Goal: Task Accomplishment & Management: Complete application form

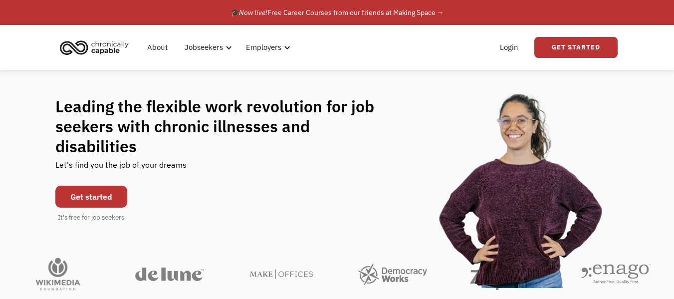
click at [83, 188] on link "Get started" at bounding box center [91, 196] width 72 height 22
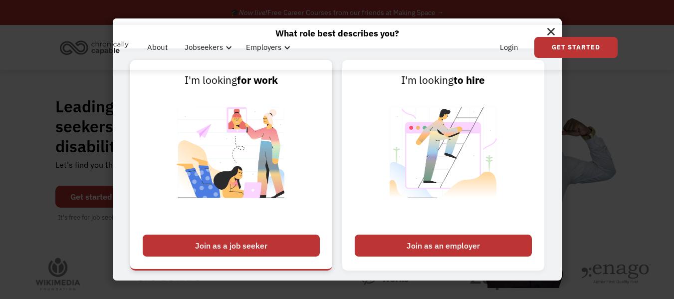
click at [151, 251] on div "Join as a job seeker" at bounding box center [231, 245] width 177 height 22
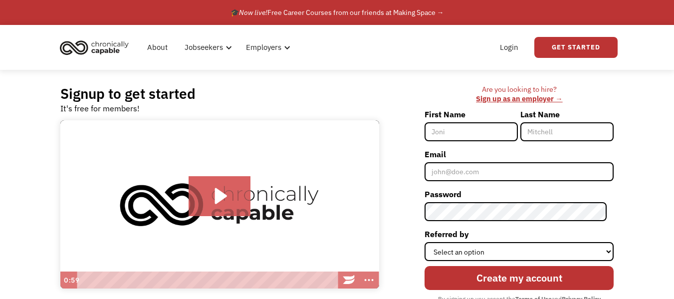
click at [461, 132] on input "First Name" at bounding box center [470, 131] width 93 height 19
type input "Alycia"
type input "Deane"
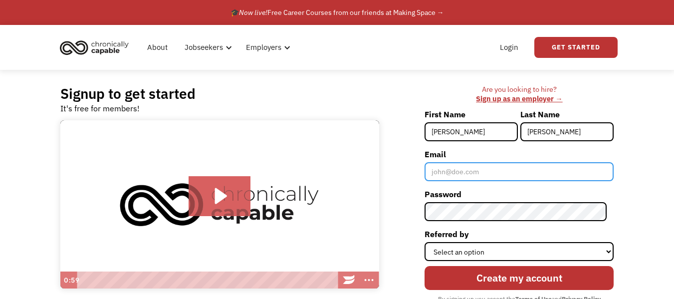
click at [481, 169] on input "Email" at bounding box center [518, 171] width 189 height 19
type input "mzkaosdeane@gmail.com"
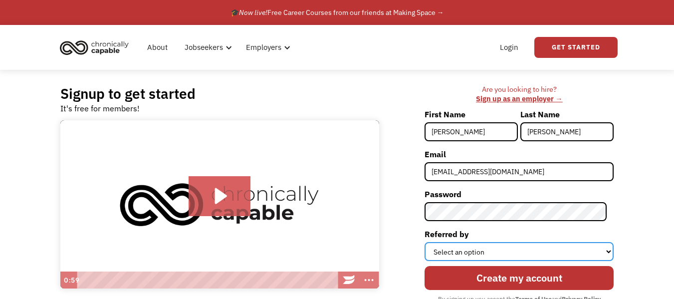
click at [490, 248] on select "Select an option Instagram Facebook Twitter Search Engine News Article Word of …" at bounding box center [518, 251] width 189 height 19
select select "Search Engine"
click at [431, 242] on select "Select an option Instagram Facebook Twitter Search Engine News Article Word of …" at bounding box center [518, 251] width 189 height 19
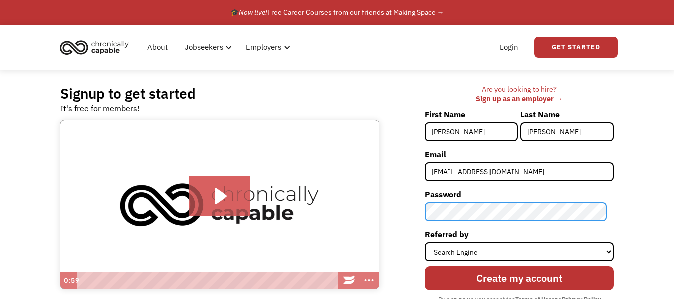
click at [395, 209] on div "Are you looking to hire? ‍ Sign up as an employer → First Name Alycia Last Name…" at bounding box center [501, 207] width 225 height 245
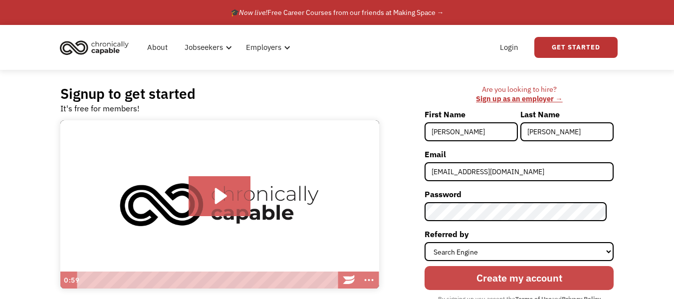
click at [509, 284] on input "Create my account" at bounding box center [518, 278] width 189 height 24
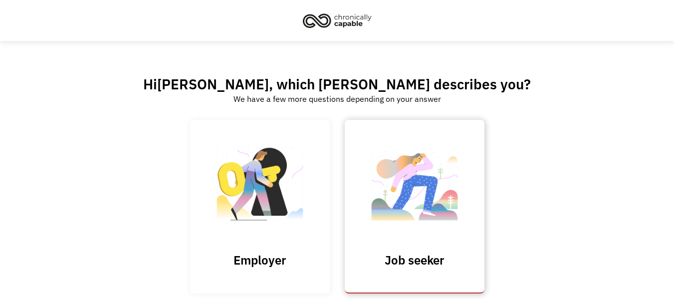
click at [428, 159] on img at bounding box center [414, 188] width 100 height 97
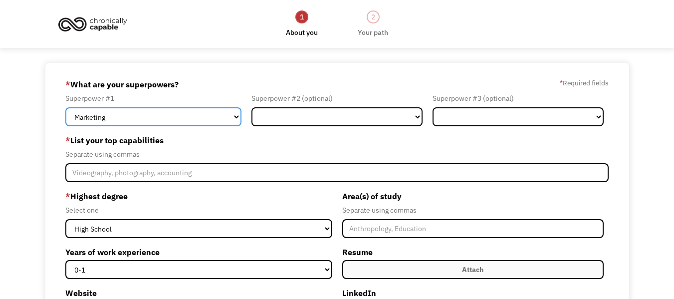
click at [225, 114] on select "Marketing Human Resources Finance Technology Operations Sales Industrial & Manu…" at bounding box center [153, 116] width 176 height 19
select select "Administration"
click at [65, 107] on select "Marketing Human Resources Finance Technology Operations Sales Industrial & Manu…" at bounding box center [153, 116] width 176 height 19
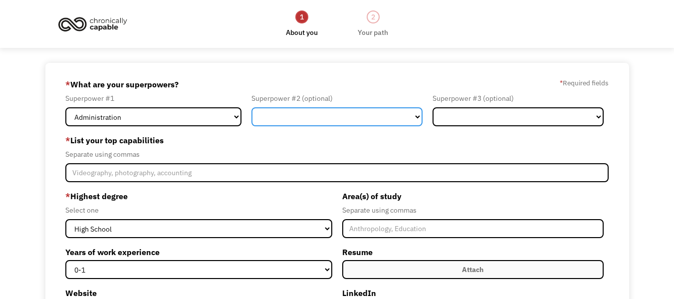
click at [293, 119] on select "Marketing Human Resources Finance Technology Operations Sales Industrial & Manu…" at bounding box center [336, 116] width 171 height 19
select select "Design"
click at [251, 107] on select "Marketing Human Resources Finance Technology Operations Sales Industrial & Manu…" at bounding box center [336, 116] width 171 height 19
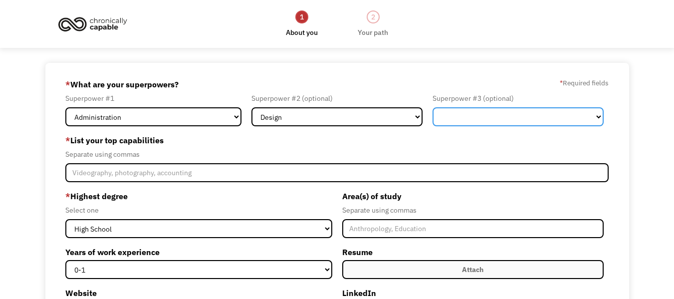
click at [485, 124] on select "Marketing Human Resources Finance Technology Operations Sales Industrial & Manu…" at bounding box center [517, 116] width 171 height 19
select select "Other"
click at [432, 107] on select "Marketing Human Resources Finance Technology Operations Sales Industrial & Manu…" at bounding box center [517, 116] width 171 height 19
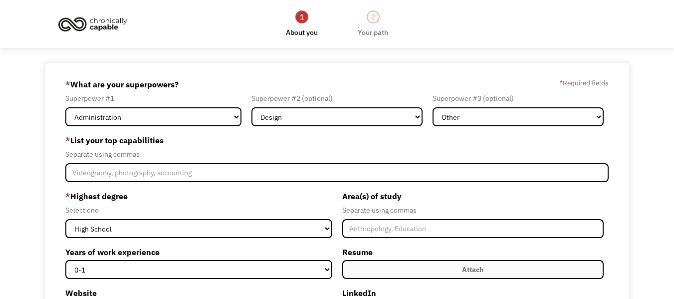
click at [259, 145] on label "* List your top capabilities" at bounding box center [336, 140] width 543 height 16
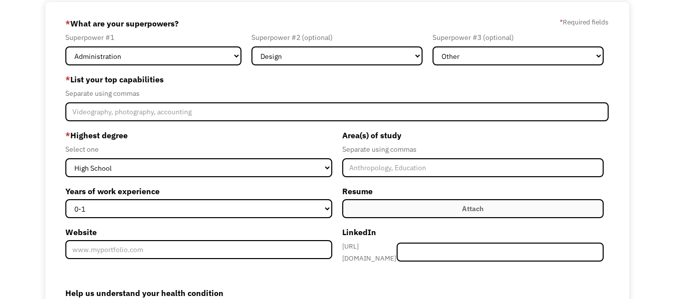
scroll to position [83, 0]
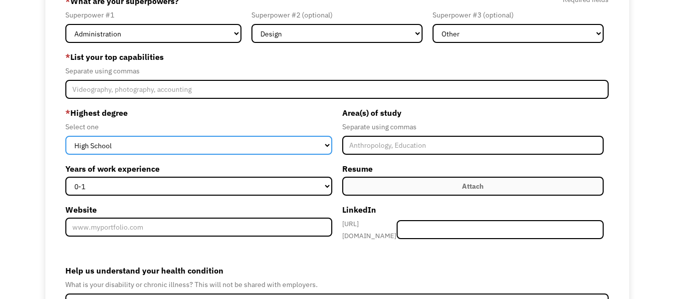
click at [172, 144] on select "High School Associates Bachelors Master's PhD" at bounding box center [198, 145] width 266 height 19
select select "associates"
click at [65, 136] on select "High School Associates Bachelors Master's PhD" at bounding box center [198, 145] width 266 height 19
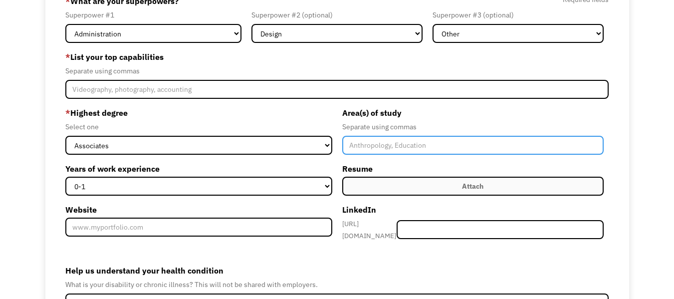
click at [369, 150] on input "Member-Create-Step1" at bounding box center [472, 145] width 261 height 19
type input "Business Administration"
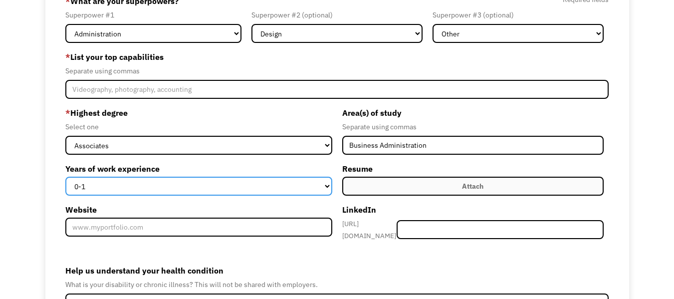
click at [207, 185] on select "0-1 2-4 5-10 11-15 15+" at bounding box center [198, 186] width 266 height 19
select select "15+"
click at [65, 177] on select "0-1 2-4 5-10 11-15 15+" at bounding box center [198, 186] width 266 height 19
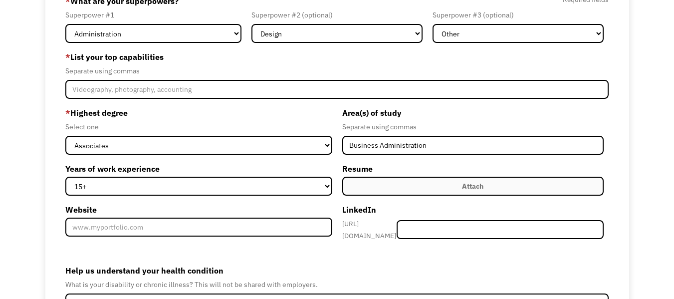
click at [191, 164] on label "Years of work experience" at bounding box center [198, 169] width 266 height 16
click at [191, 177] on select "0-1 2-4 5-10 11-15 15+" at bounding box center [198, 186] width 266 height 19
click at [371, 179] on label "Attach" at bounding box center [472, 186] width 261 height 19
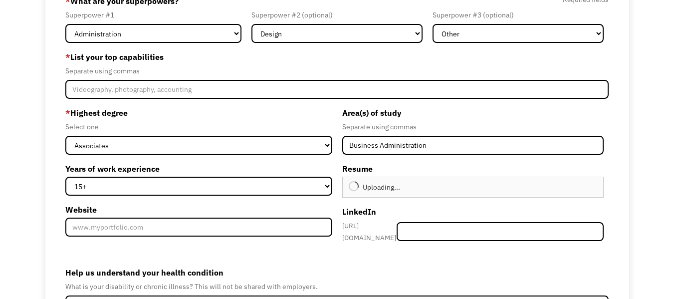
type input "Continue"
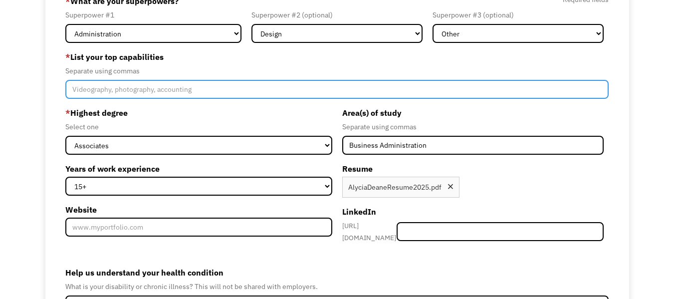
click at [120, 92] on input "Member-Create-Step1" at bounding box center [336, 89] width 543 height 19
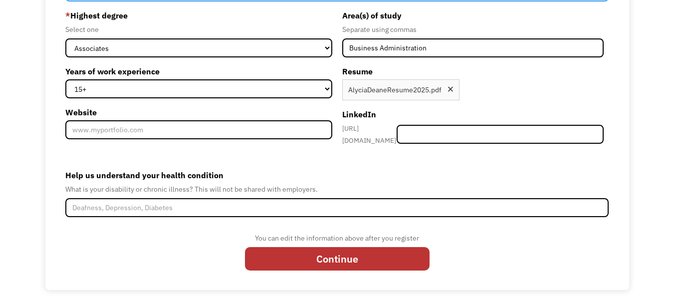
scroll to position [181, 0]
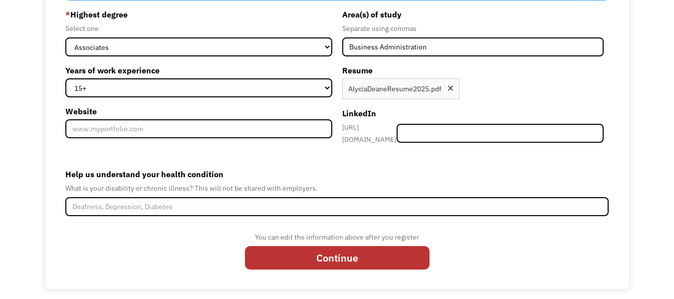
type input "Data Entry, Research, Basic Graphic Design"
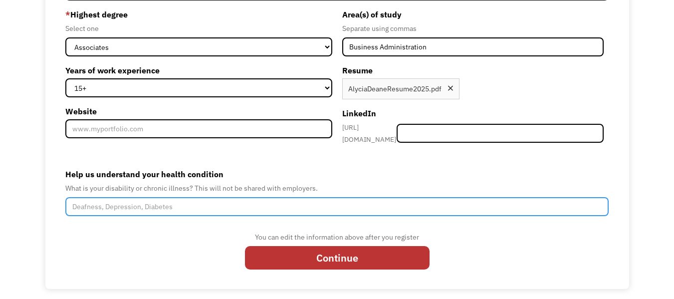
click at [103, 203] on input "Help us understand your health condition" at bounding box center [336, 206] width 543 height 19
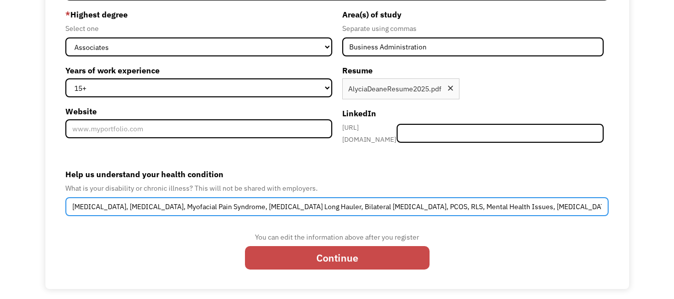
type input "Fibromyalgia, Type 2 Diabetes, Myofacial Pain Syndrome, Covid Long Hauler, Bila…"
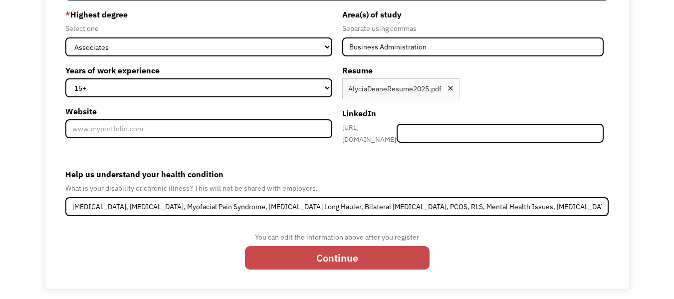
click at [388, 256] on input "Continue" at bounding box center [337, 258] width 184 height 24
type input "Please wait..."
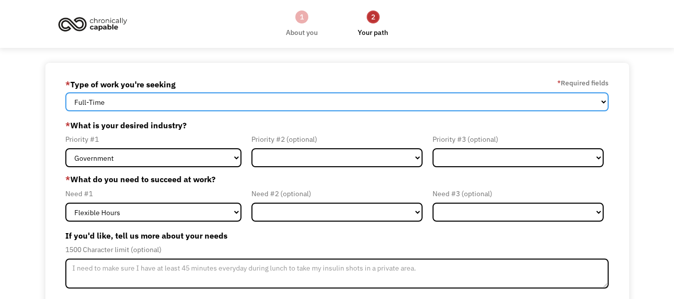
click at [181, 99] on select "Full-Time Part-Time Both Full-Time and Part-Time" at bounding box center [336, 101] width 543 height 19
select select "Both Full-Time and Part-Time"
click at [65, 92] on select "Full-Time Part-Time Both Full-Time and Part-Time" at bounding box center [336, 101] width 543 height 19
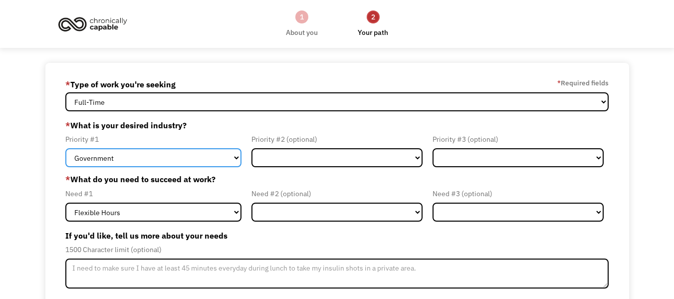
click at [168, 162] on select "Government Finance & Insurance Health & Social Care Tech & Engineering Creative…" at bounding box center [153, 157] width 176 height 19
select select "Health & Social Care"
click at [65, 148] on select "Government Finance & Insurance Health & Social Care Tech & Engineering Creative…" at bounding box center [153, 157] width 176 height 19
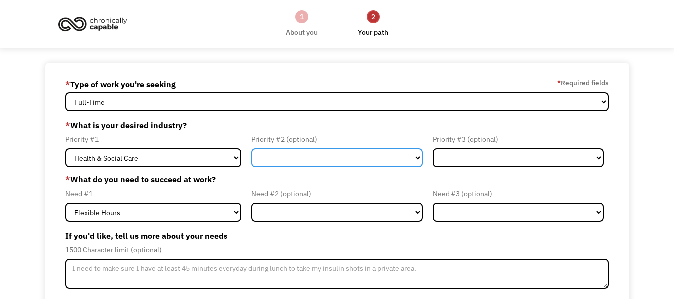
click at [337, 152] on select "Government Finance & Insurance Health & Social Care Tech & Engineering Creative…" at bounding box center [336, 157] width 171 height 19
select select "Creative & Design"
click at [251, 148] on select "Government Finance & Insurance Health & Social Care Tech & Engineering Creative…" at bounding box center [336, 157] width 171 height 19
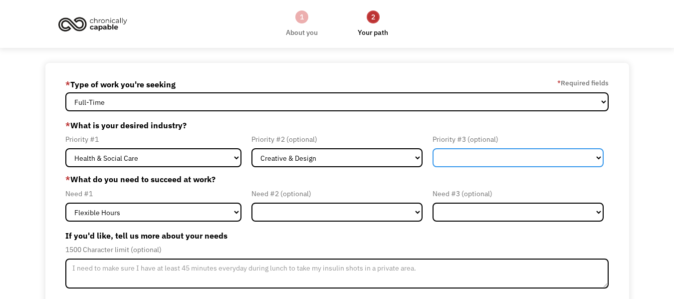
click at [524, 158] on select "Government Finance & Insurance Health & Social Care Tech & Engineering Creative…" at bounding box center [517, 157] width 171 height 19
select select "Other"
click at [432, 148] on select "Government Finance & Insurance Health & Social Care Tech & Engineering Creative…" at bounding box center [517, 157] width 171 height 19
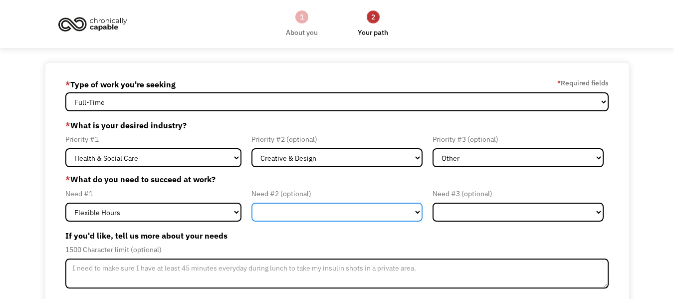
click at [274, 209] on select "Flexible Hours Remote Work Service Animal On-site Accommodations Visual Support…" at bounding box center [336, 211] width 171 height 19
select select "Remote Work"
click at [251, 202] on select "Flexible Hours Remote Work Service Animal On-site Accommodations Visual Support…" at bounding box center [336, 211] width 171 height 19
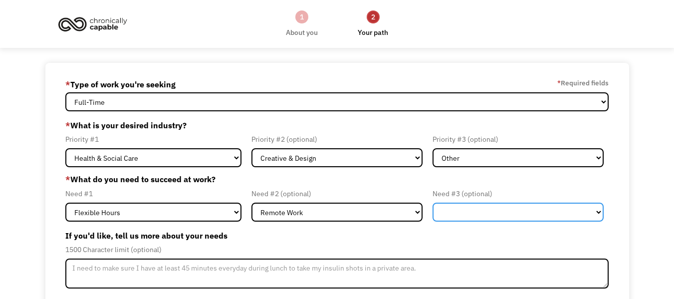
click at [481, 208] on select "Flexible Hours Remote Work Service Animal On-site Accommodations Visual Support…" at bounding box center [517, 211] width 171 height 19
select select "Other"
click at [432, 202] on select "Flexible Hours Remote Work Service Animal On-site Accommodations Visual Support…" at bounding box center [517, 211] width 171 height 19
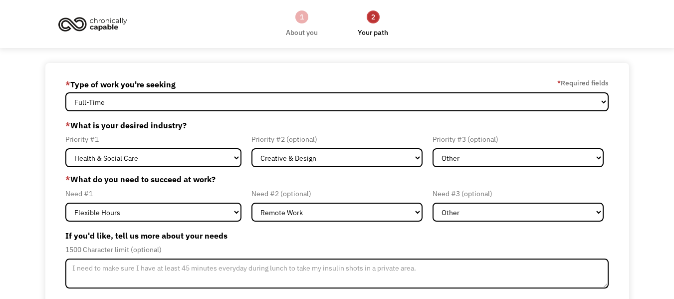
click at [423, 246] on div "1500 Character limit (optional)" at bounding box center [336, 249] width 543 height 12
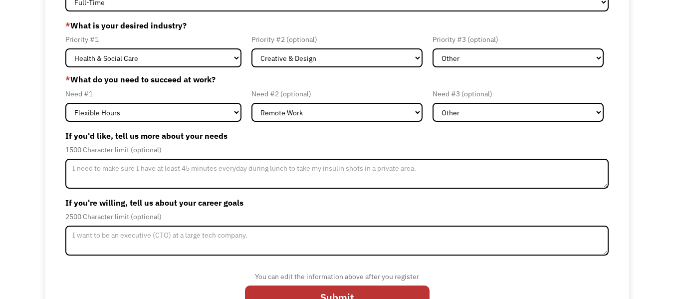
scroll to position [129, 0]
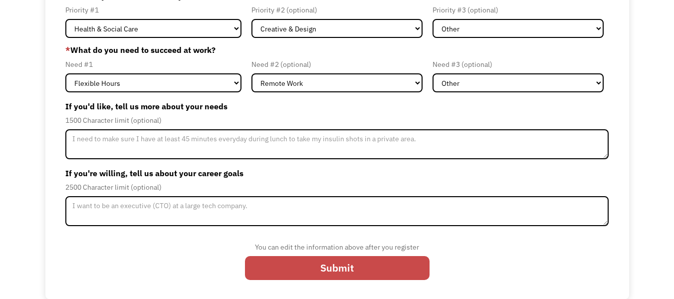
click at [311, 270] on input "Submit" at bounding box center [337, 268] width 184 height 24
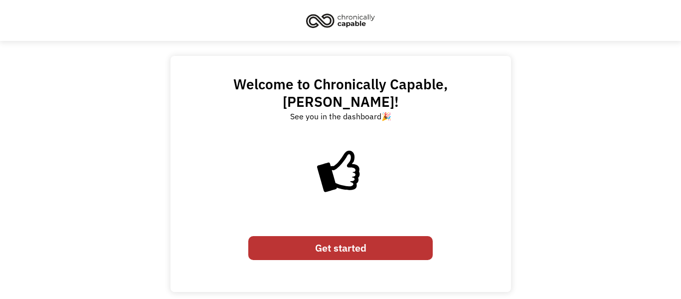
click at [312, 236] on link "Get started" at bounding box center [340, 248] width 184 height 24
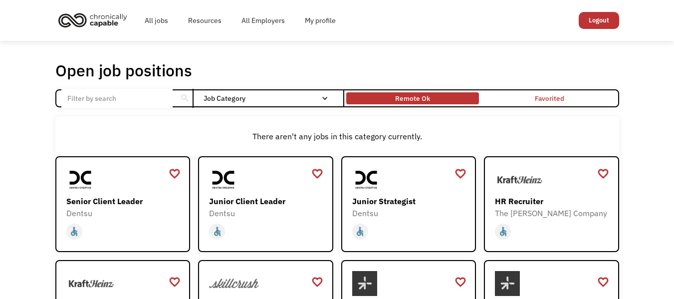
click at [402, 98] on div "Remote Ok" at bounding box center [412, 98] width 35 height 12
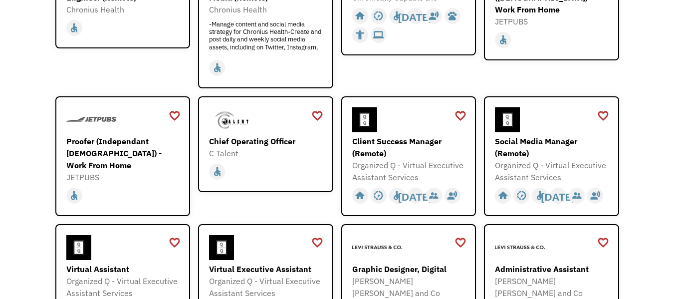
scroll to position [249, 0]
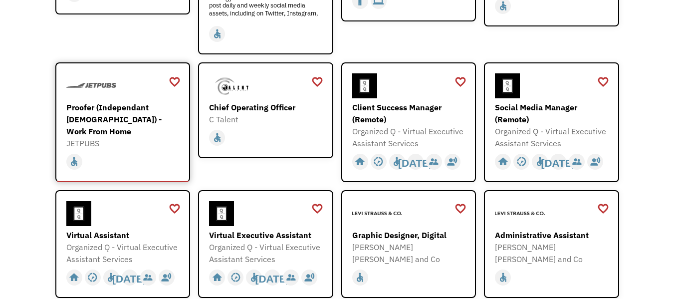
click at [104, 118] on div "Proofer (Independant Contractor) - Work From Home" at bounding box center [124, 119] width 116 height 36
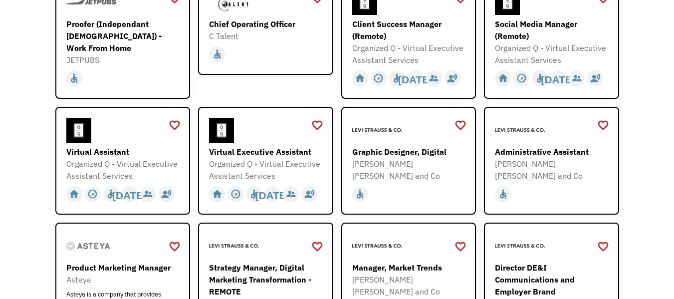
scroll to position [415, 0]
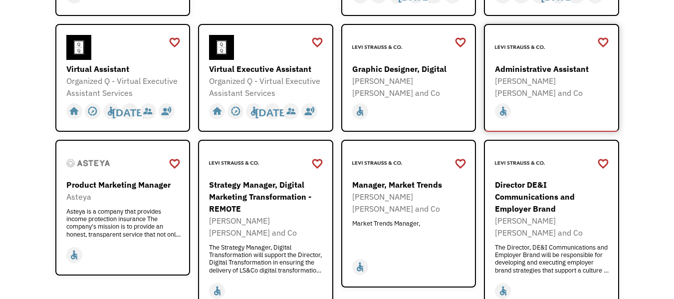
click at [545, 75] on div "Levi Strauss and Co" at bounding box center [553, 87] width 116 height 24
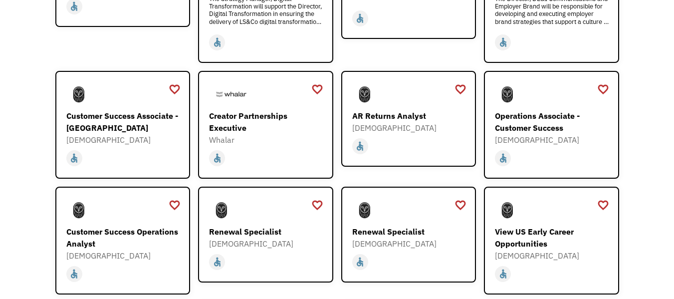
scroll to position [665, 0]
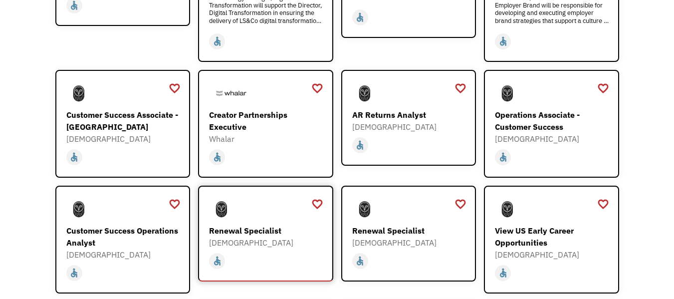
click at [254, 224] on div "Renewal Specialist" at bounding box center [267, 230] width 116 height 12
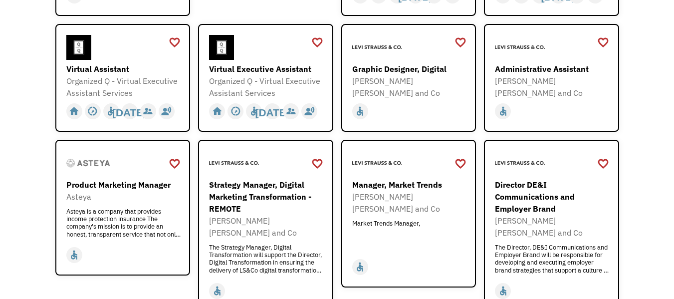
scroll to position [0, 0]
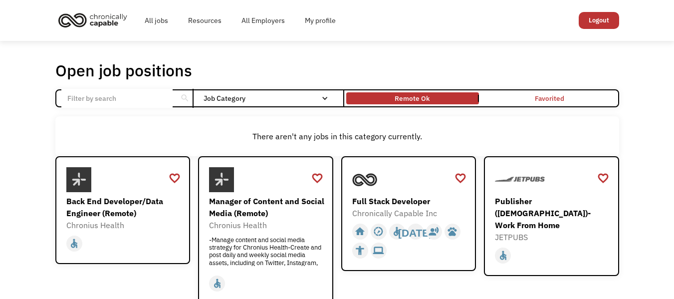
click at [106, 99] on input "Email Form" at bounding box center [116, 98] width 111 height 19
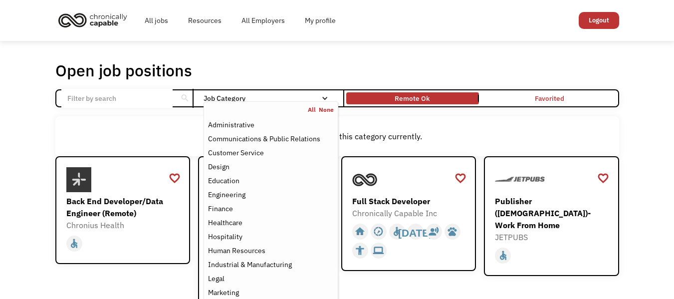
click at [315, 103] on nav "All None Administrative Communications & Public Relations Customer Service Desi…" at bounding box center [270, 251] width 134 height 300
click at [313, 108] on link "All" at bounding box center [313, 110] width 11 height 8
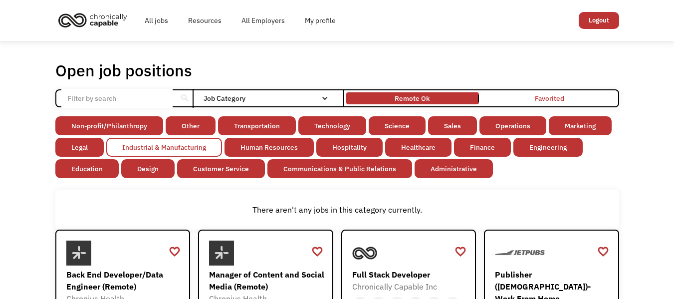
click at [162, 144] on link "Industrial & Manufacturing" at bounding box center [164, 147] width 116 height 19
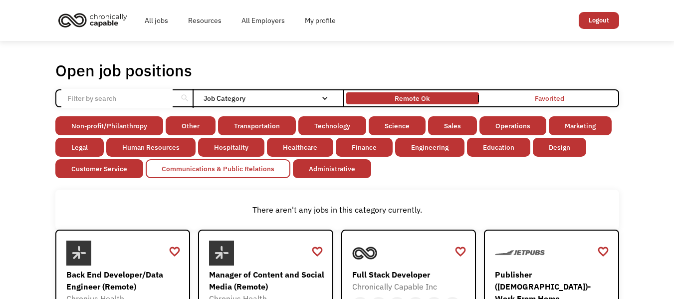
click at [173, 172] on link "Communications & Public Relations" at bounding box center [218, 168] width 145 height 19
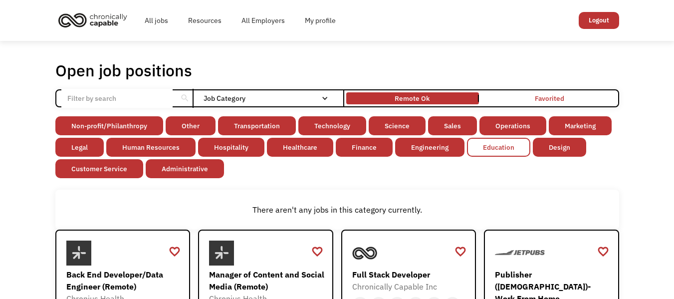
click at [415, 147] on link "Engineering" at bounding box center [429, 147] width 69 height 19
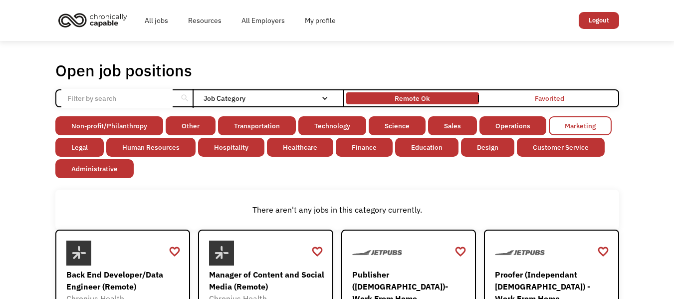
click at [560, 123] on link "Marketing" at bounding box center [579, 125] width 63 height 19
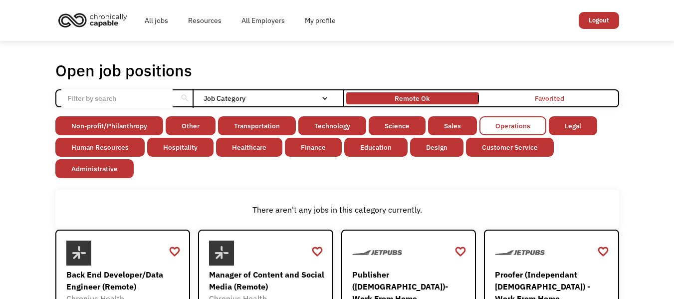
click at [454, 124] on link "Sales" at bounding box center [452, 125] width 49 height 19
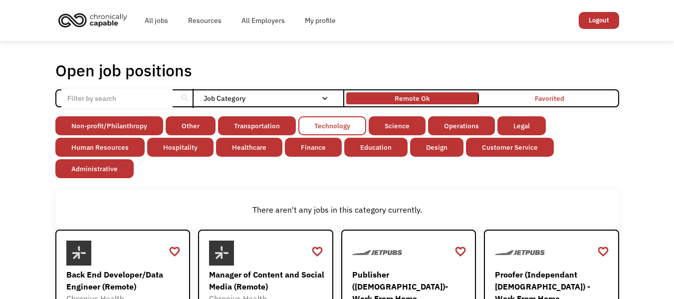
click at [344, 122] on link "Technology" at bounding box center [332, 125] width 68 height 19
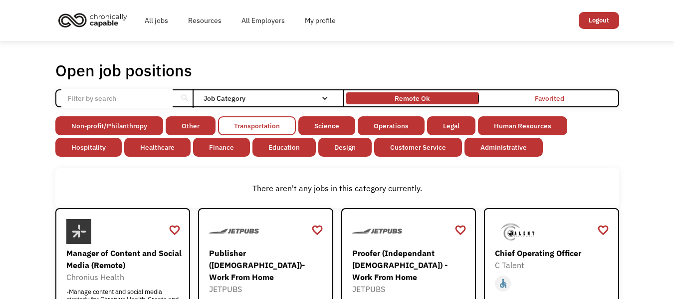
click at [253, 125] on link "Transportation" at bounding box center [257, 125] width 78 height 19
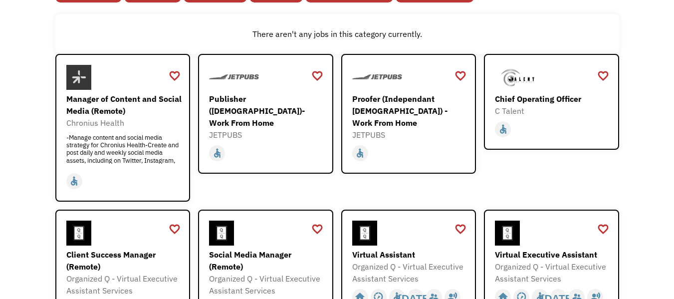
scroll to position [153, 0]
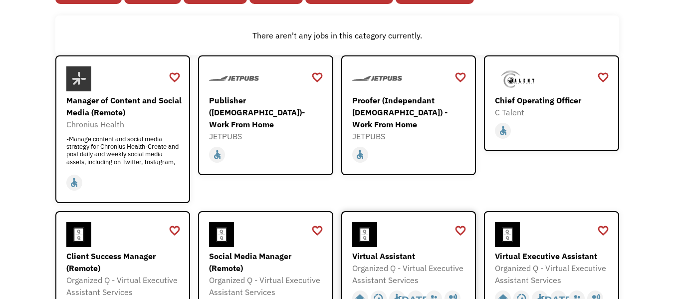
click at [432, 268] on div "Organized Q - Virtual Executive Assistant Services" at bounding box center [410, 274] width 116 height 24
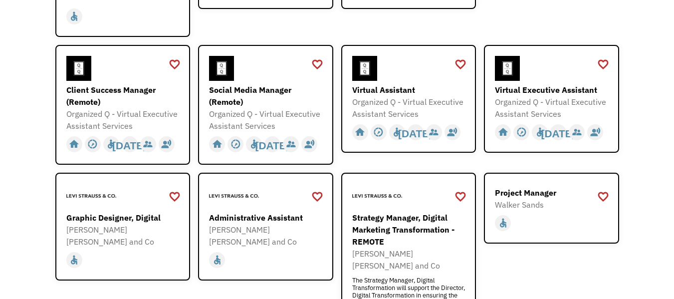
scroll to position [0, 0]
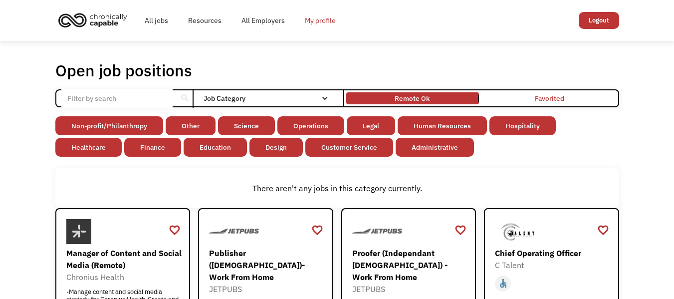
click at [320, 20] on link "My profile" at bounding box center [320, 20] width 51 height 32
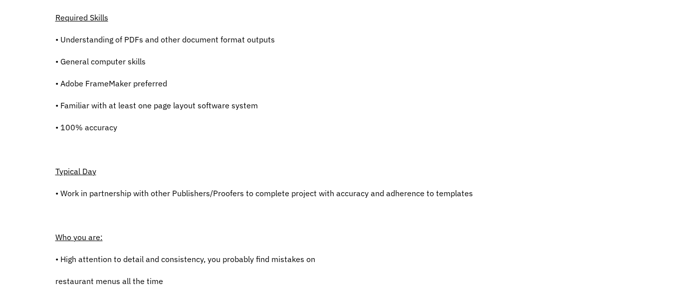
scroll to position [249, 0]
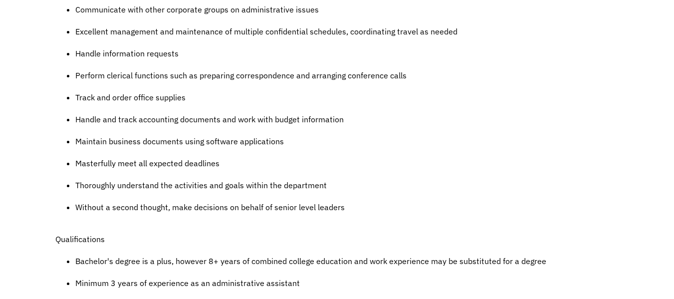
scroll to position [499, 0]
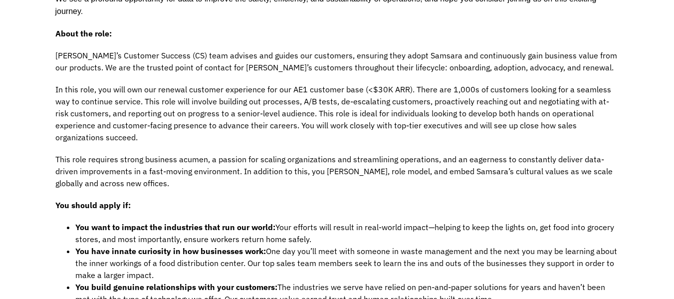
scroll to position [582, 0]
